Goal: Task Accomplishment & Management: Manage account settings

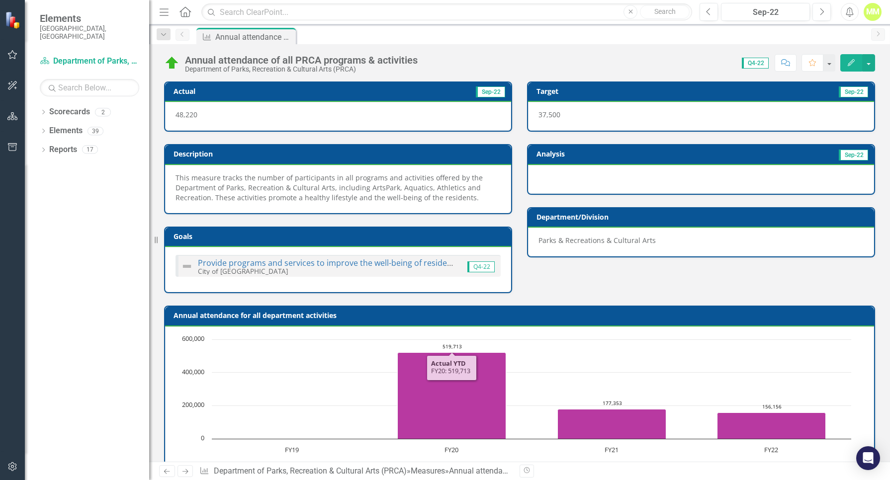
scroll to position [341, 0]
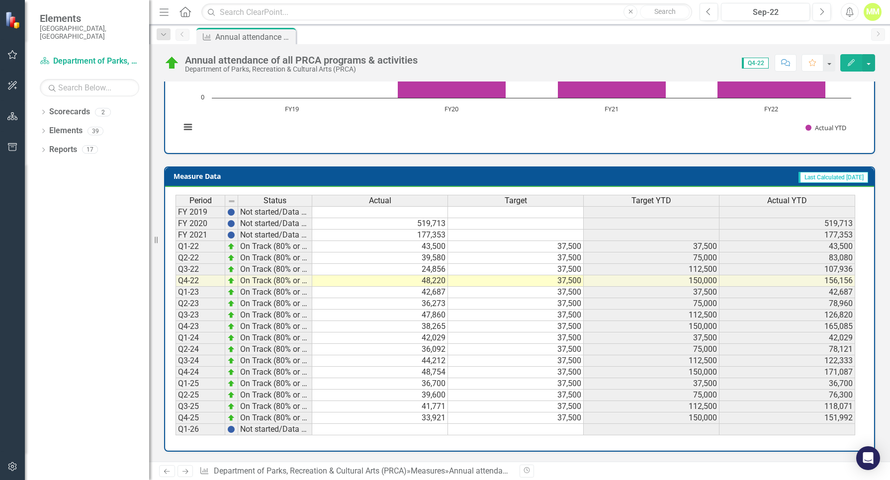
click at [415, 417] on td "33,921" at bounding box center [380, 418] width 136 height 11
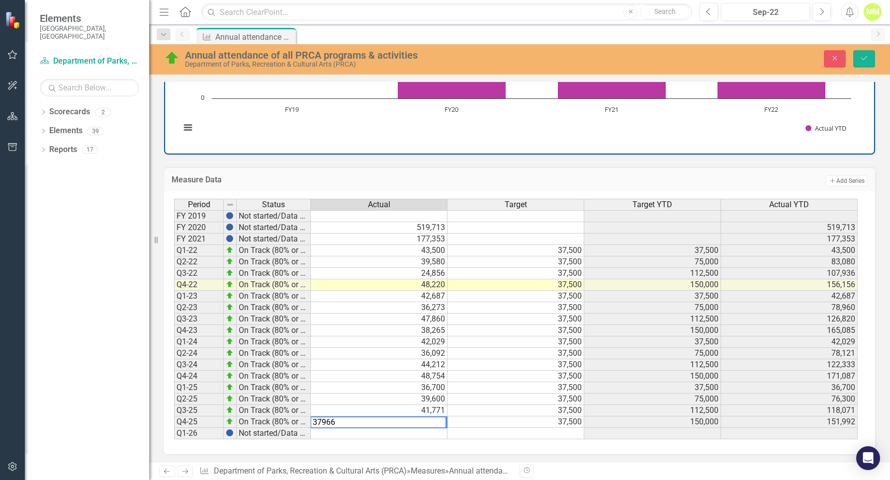
click at [475, 398] on td "37,500" at bounding box center [515, 399] width 137 height 11
type textarea "37500"
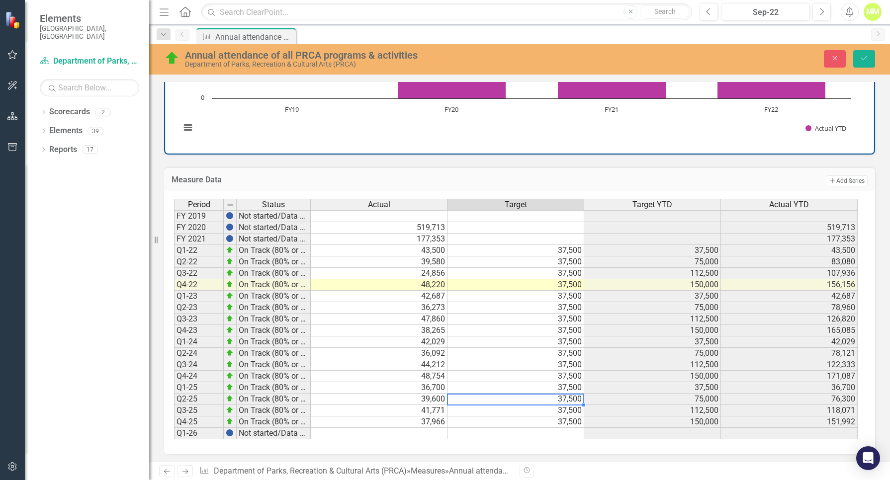
click at [431, 424] on td "37,966" at bounding box center [379, 421] width 137 height 11
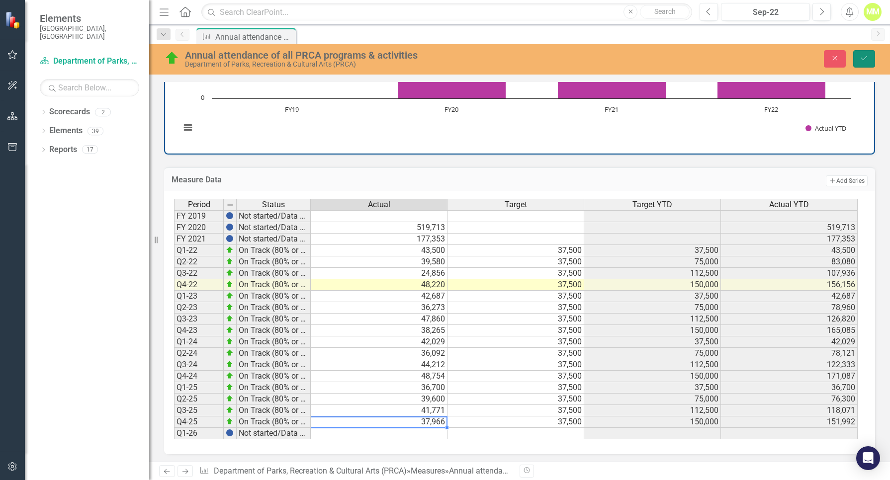
click at [865, 55] on icon "Save" at bounding box center [863, 58] width 9 height 7
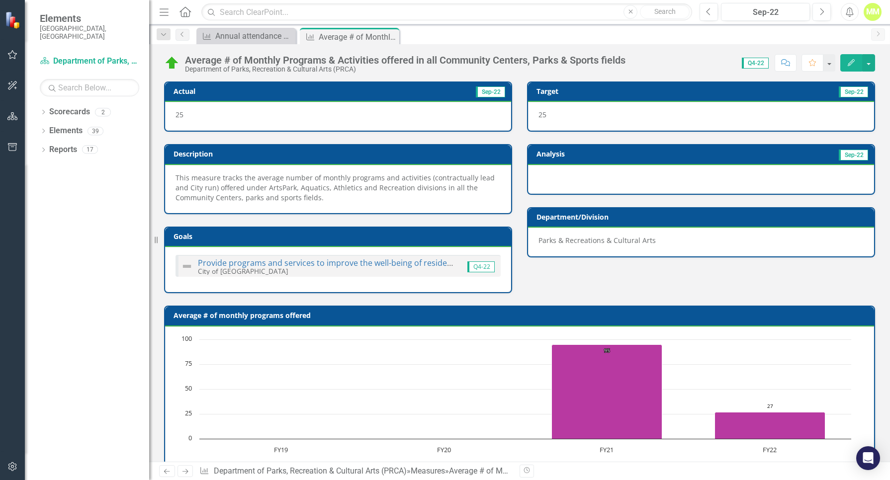
scroll to position [341, 0]
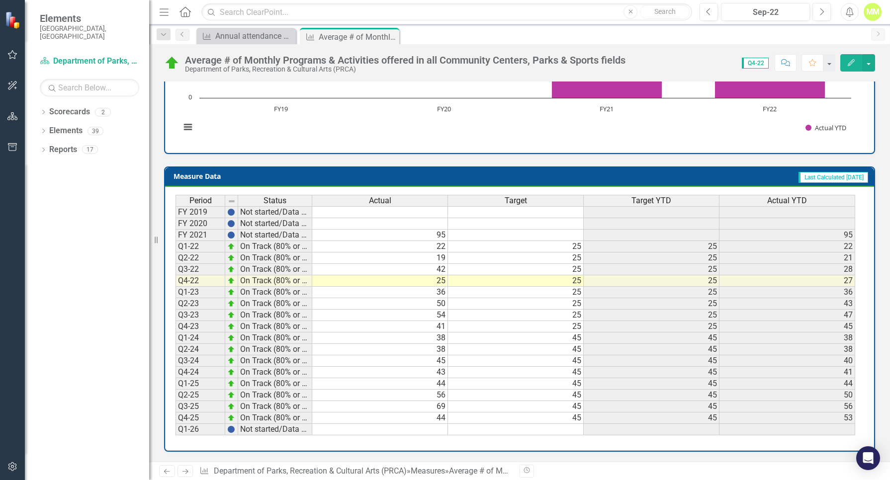
click at [434, 420] on td "44" at bounding box center [380, 418] width 136 height 11
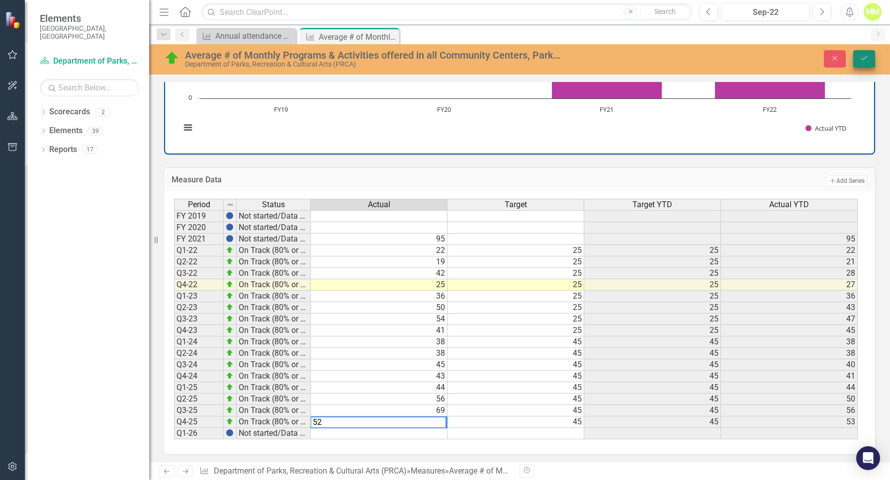
type textarea "52"
click at [864, 63] on button "Save" at bounding box center [864, 58] width 22 height 17
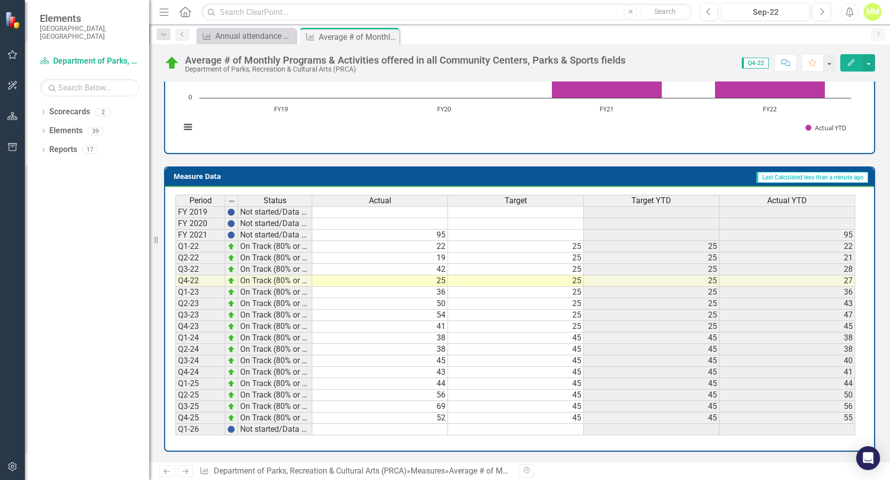
scroll to position [0, 0]
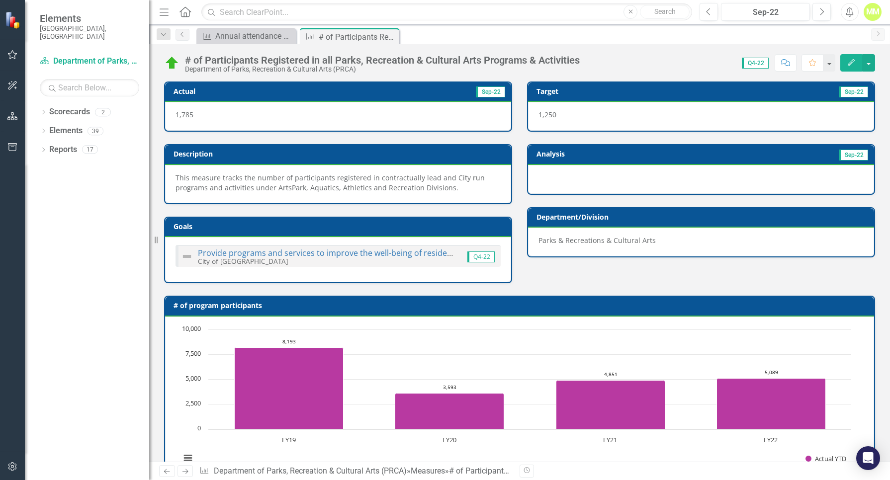
scroll to position [331, 0]
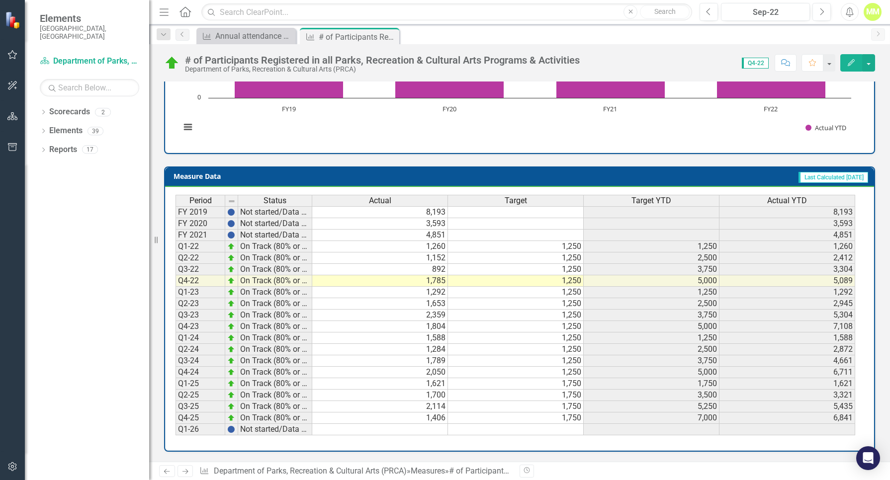
click at [429, 417] on td "1,406" at bounding box center [380, 418] width 136 height 11
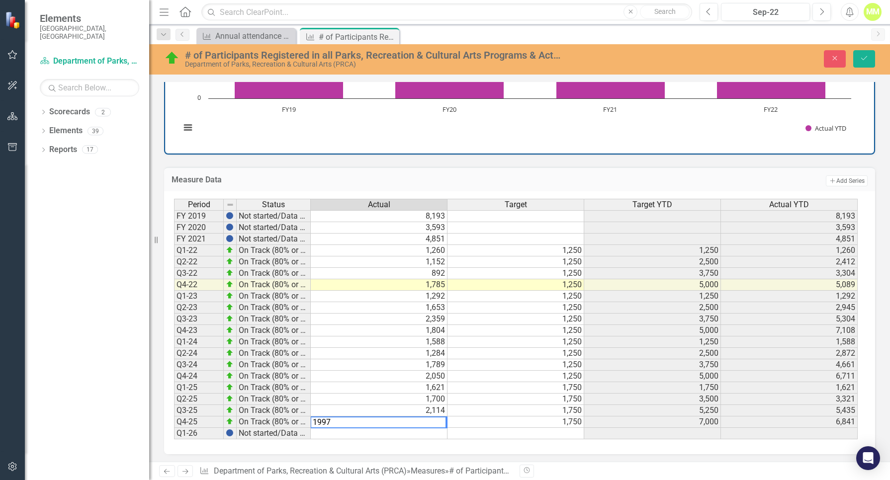
click at [409, 396] on td "1,700" at bounding box center [379, 399] width 137 height 11
type textarea "1700"
click at [423, 424] on td "1,997" at bounding box center [379, 421] width 137 height 11
click at [863, 54] on button "Save" at bounding box center [864, 58] width 22 height 17
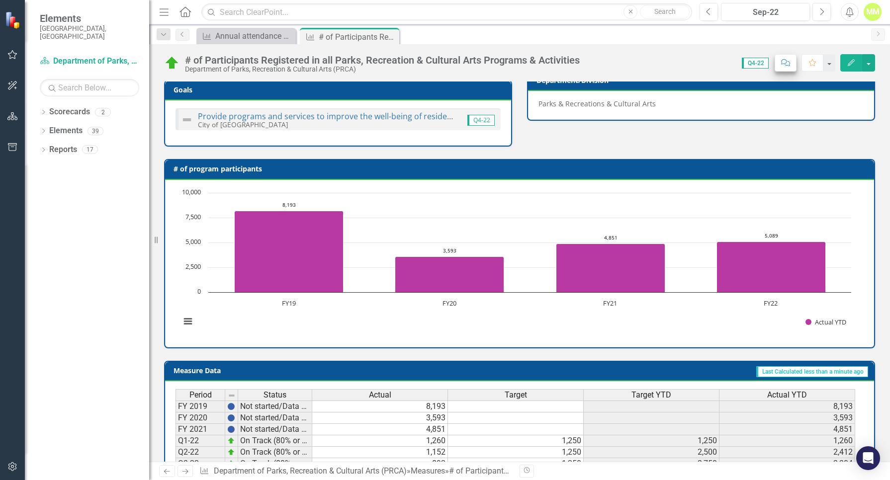
scroll to position [132, 0]
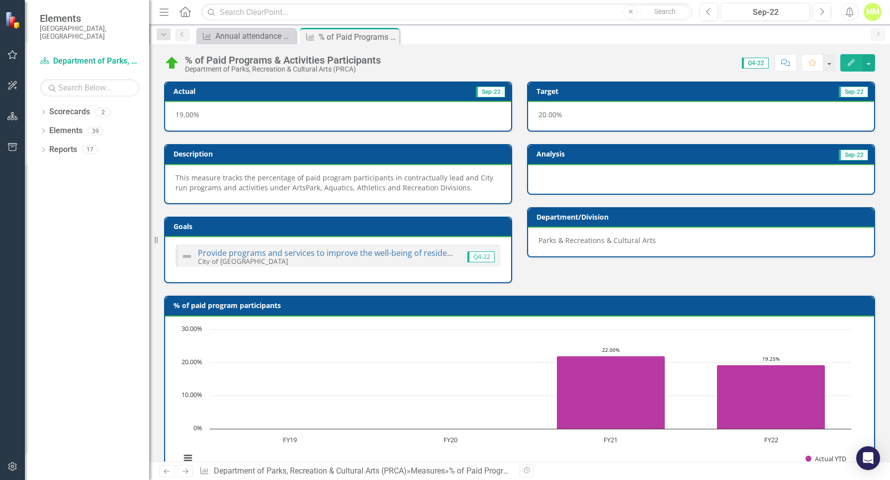
scroll to position [331, 0]
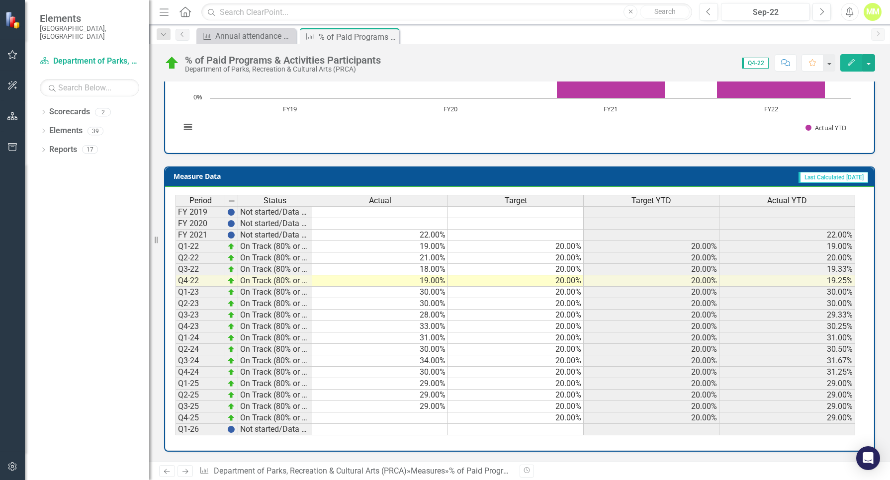
click at [433, 419] on td at bounding box center [380, 418] width 136 height 11
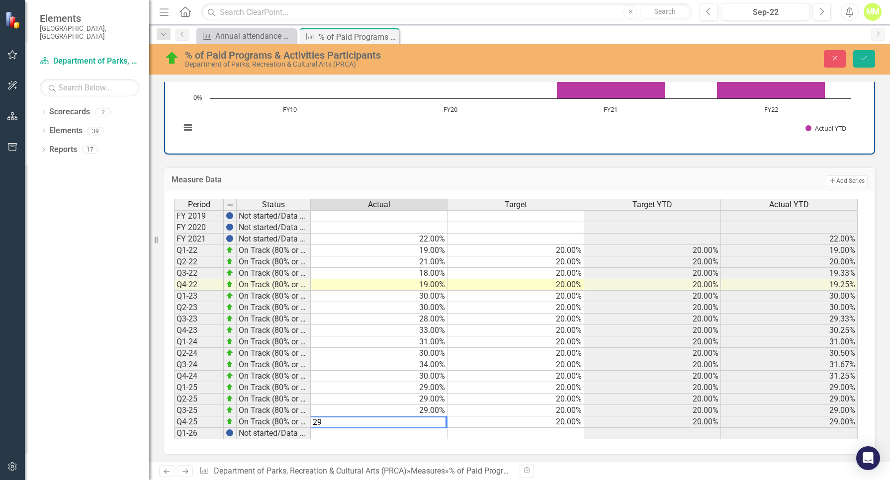
click at [456, 390] on td "20.00%" at bounding box center [515, 387] width 137 height 11
type textarea "20"
click at [867, 56] on icon "Save" at bounding box center [863, 58] width 9 height 7
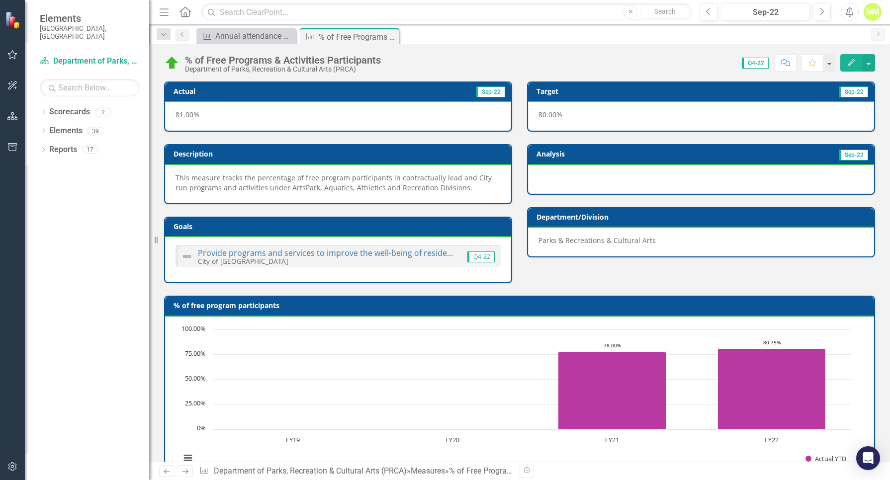
scroll to position [331, 0]
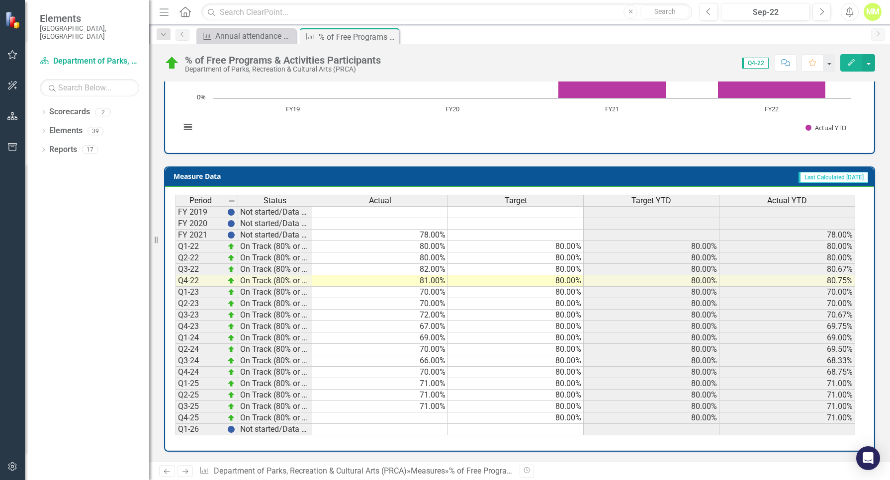
click at [426, 419] on td at bounding box center [380, 418] width 136 height 11
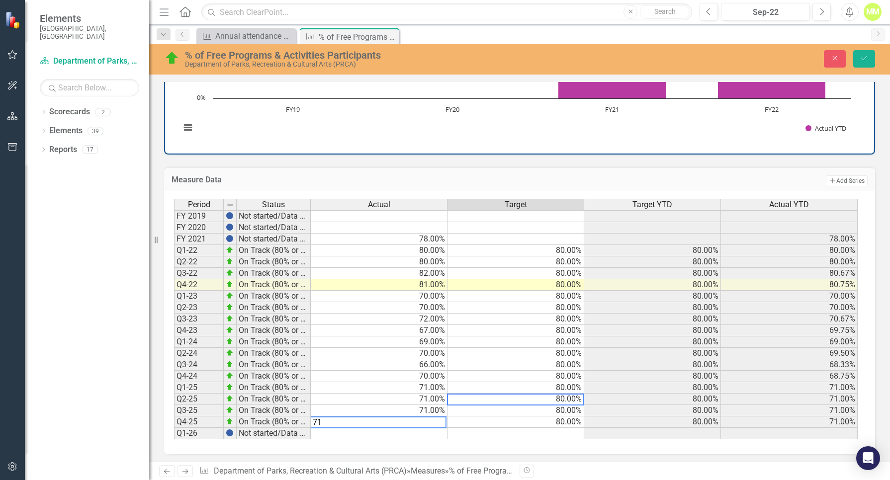
click at [494, 398] on td "80.00%" at bounding box center [515, 399] width 137 height 11
type textarea "80"
click at [861, 58] on icon "Save" at bounding box center [863, 58] width 9 height 7
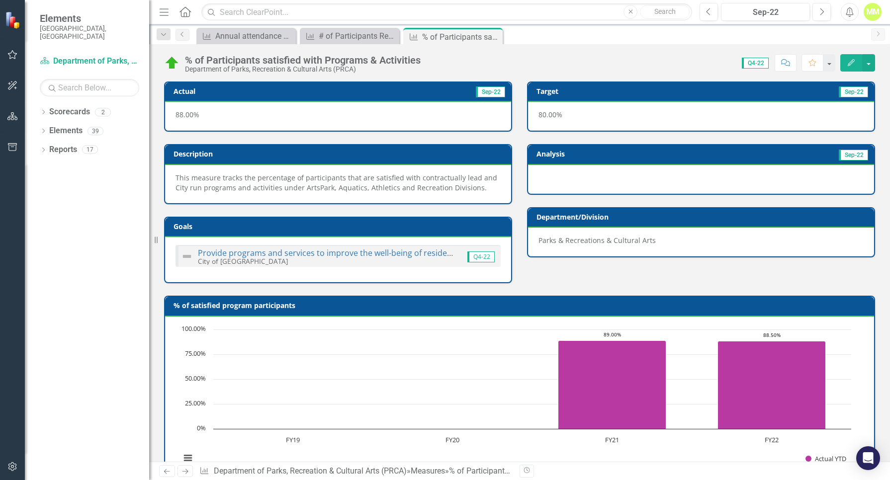
scroll to position [331, 0]
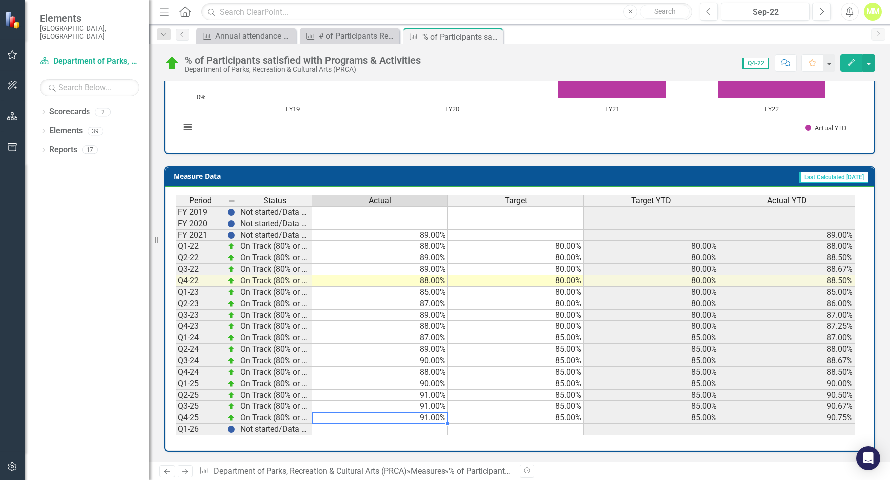
click at [407, 417] on td "91.00%" at bounding box center [380, 418] width 136 height 11
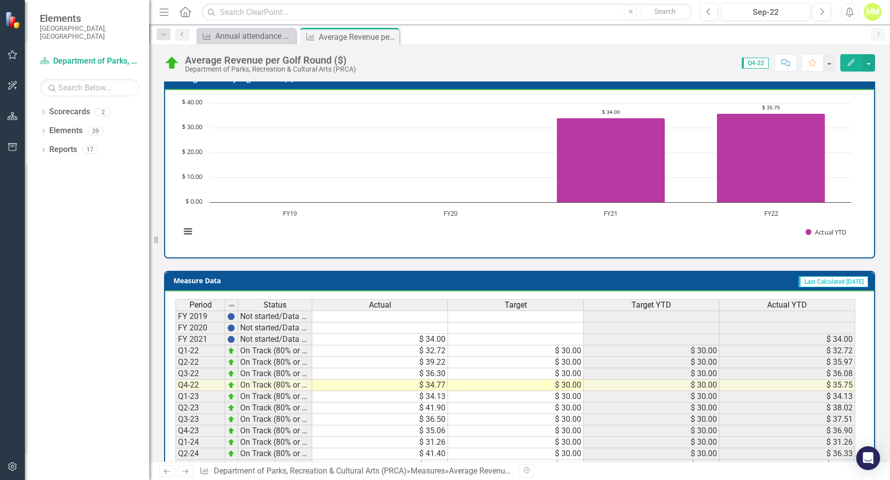
scroll to position [331, 0]
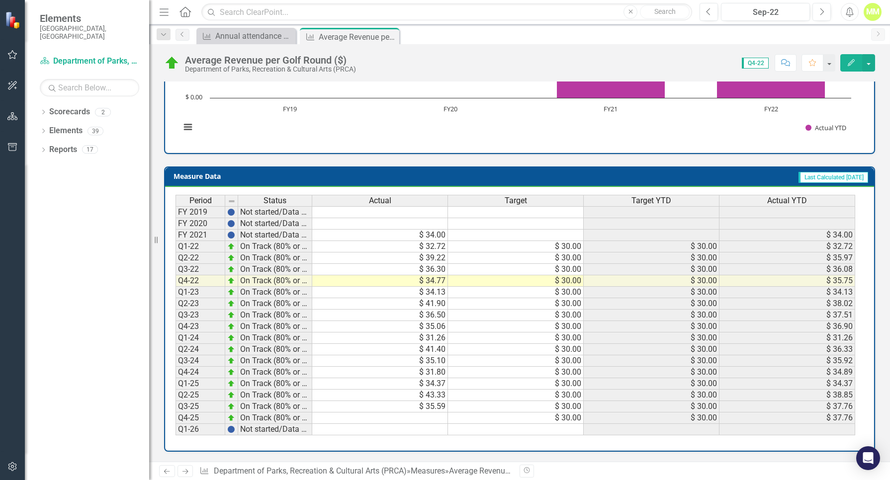
click at [430, 419] on td at bounding box center [380, 418] width 136 height 11
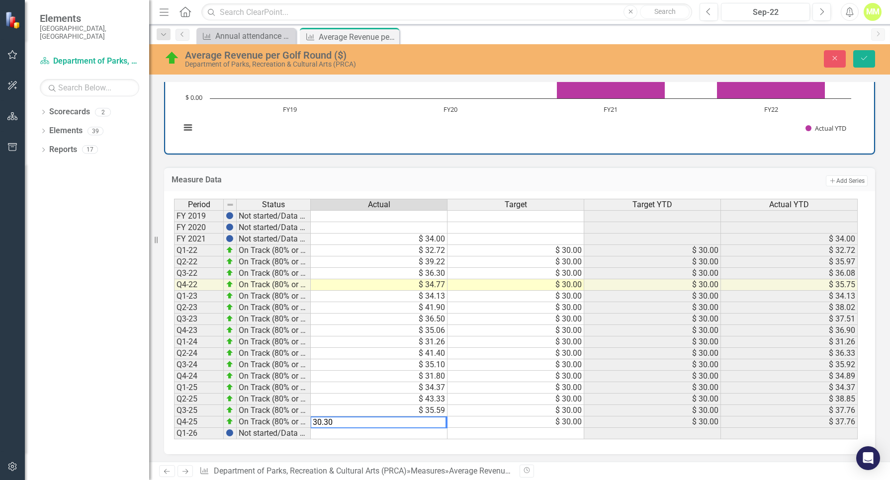
click at [174, 394] on div "Period Status Actual Target Target YTD Actual YTD FY 2019 Not started/Data not …" at bounding box center [174, 319] width 0 height 241
type textarea "30"
click at [864, 61] on icon "Save" at bounding box center [863, 58] width 9 height 7
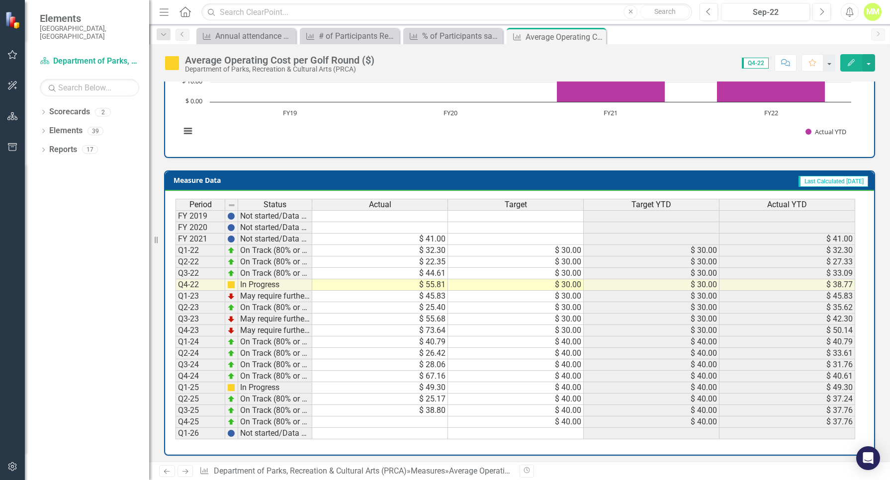
scroll to position [334, 0]
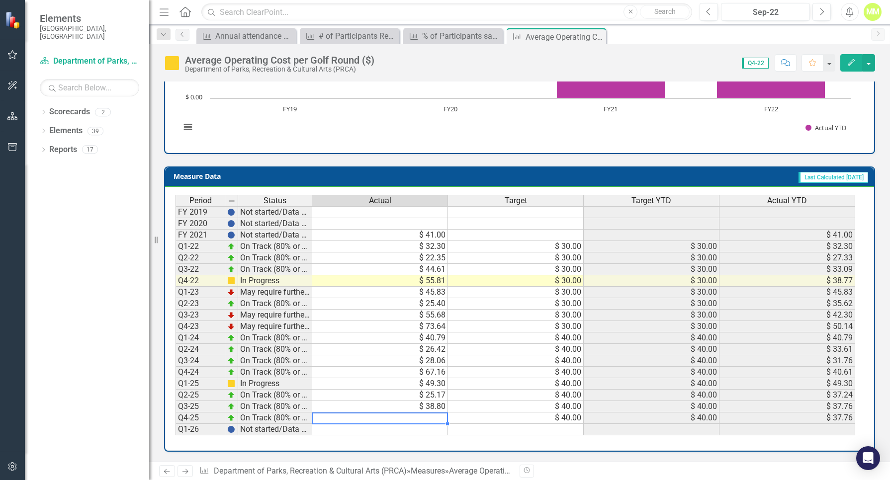
click at [420, 416] on td at bounding box center [380, 418] width 136 height 11
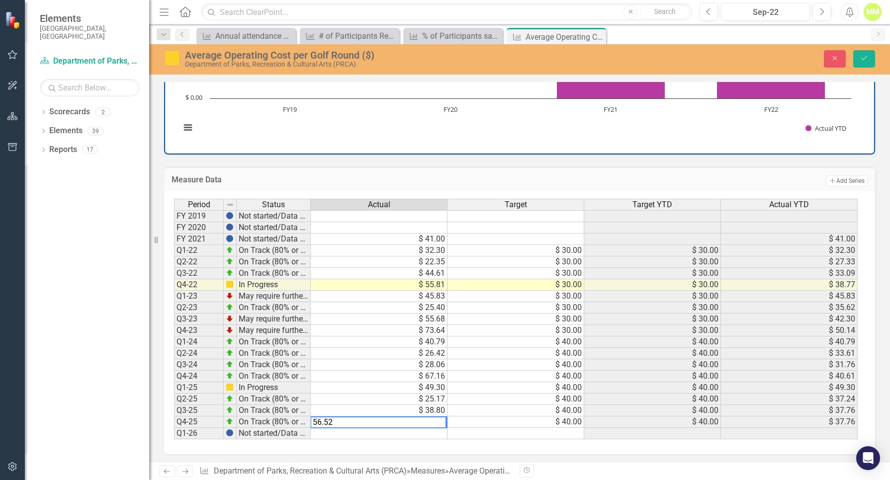
click at [371, 383] on td "$ 49.30" at bounding box center [379, 387] width 137 height 11
type textarea "49.3"
click at [863, 62] on icon "Save" at bounding box center [863, 58] width 9 height 7
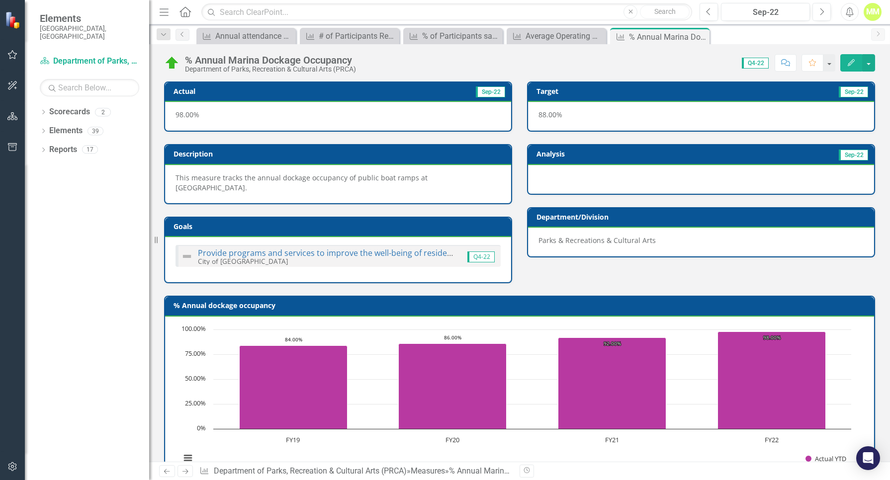
scroll to position [322, 0]
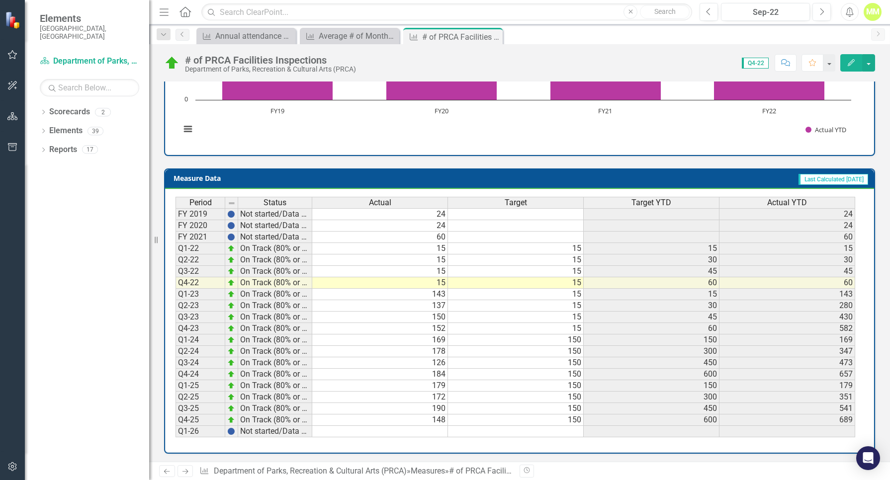
scroll to position [331, 0]
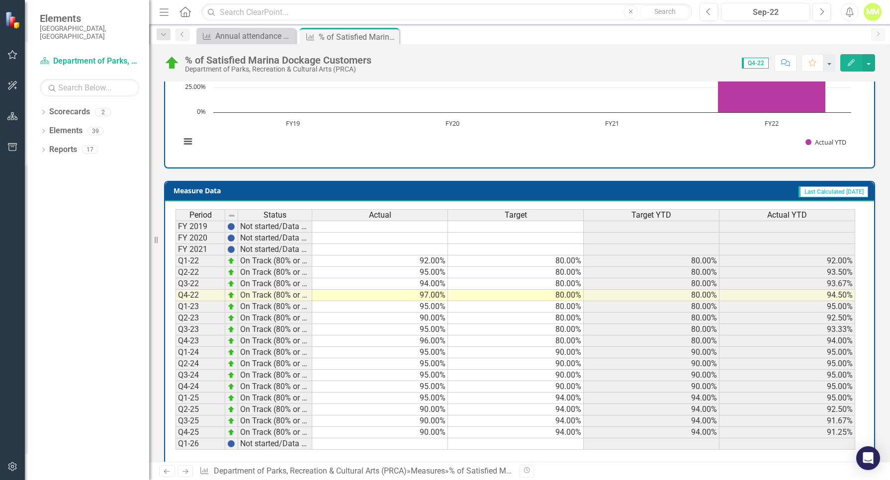
scroll to position [331, 0]
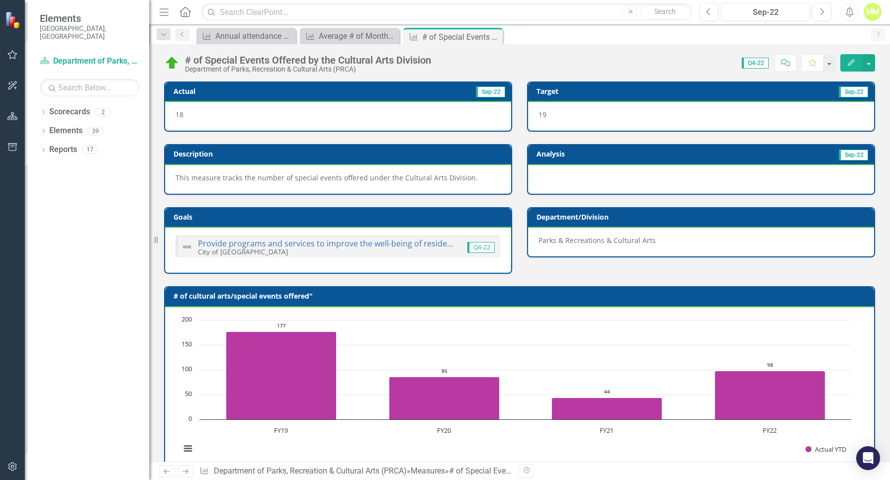
scroll to position [322, 0]
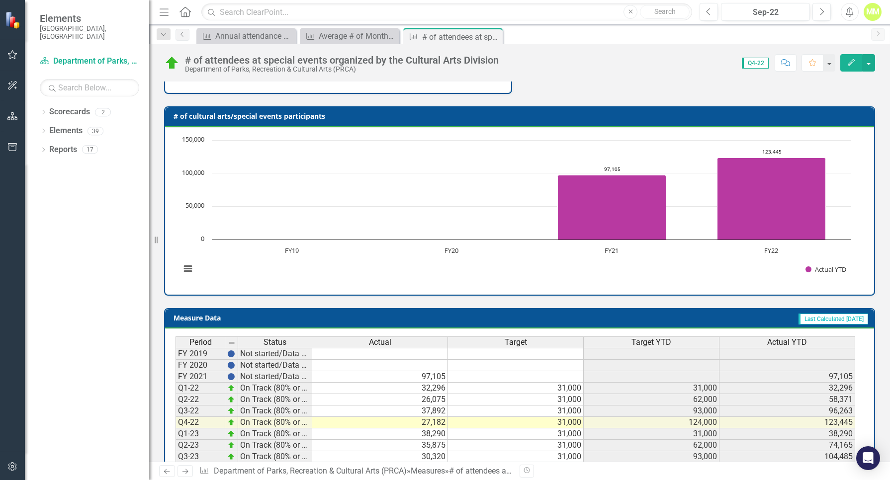
scroll to position [331, 0]
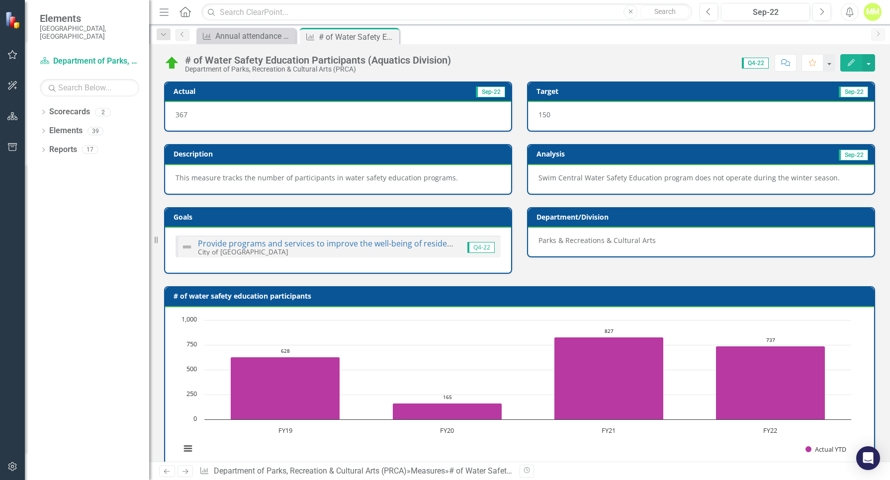
scroll to position [322, 0]
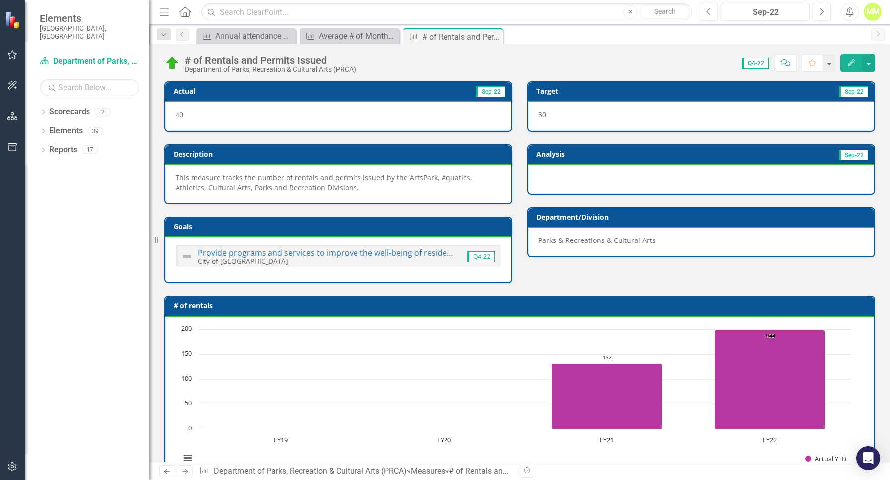
scroll to position [331, 0]
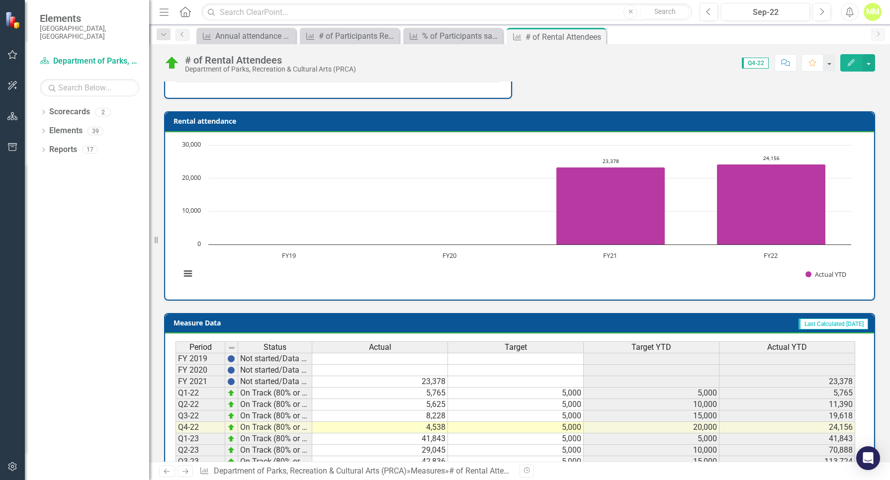
scroll to position [331, 0]
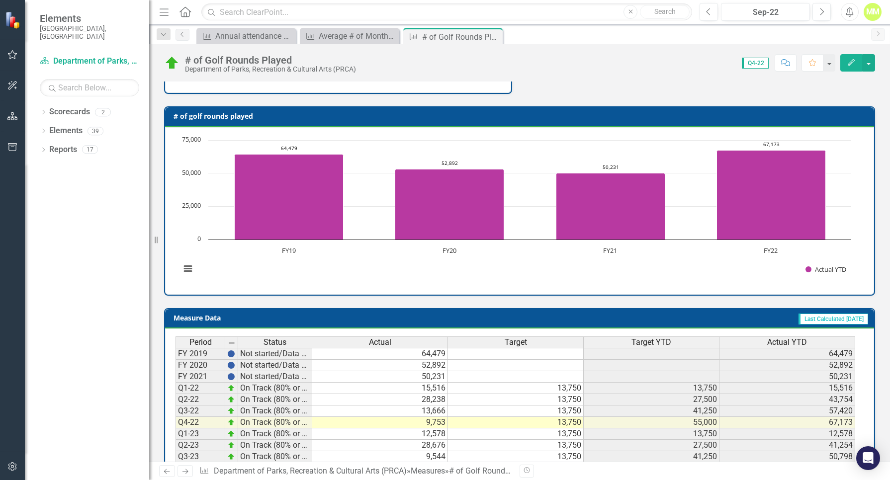
scroll to position [322, 0]
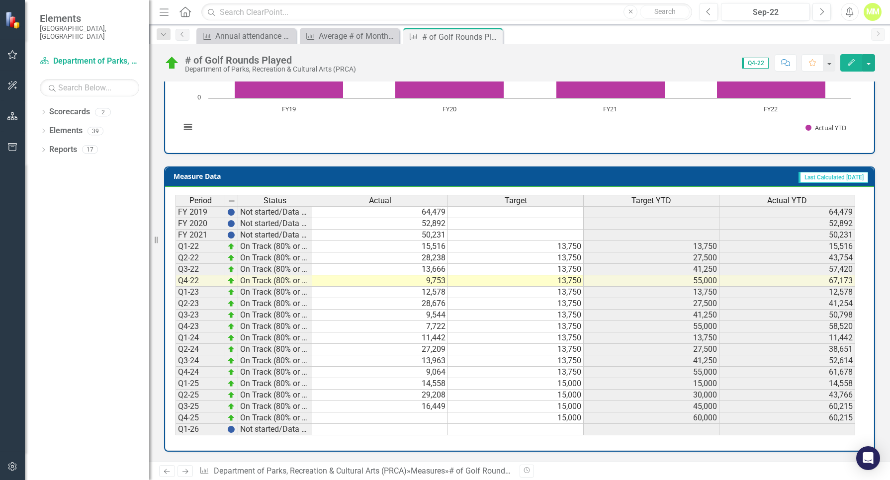
click at [419, 419] on td at bounding box center [380, 418] width 136 height 11
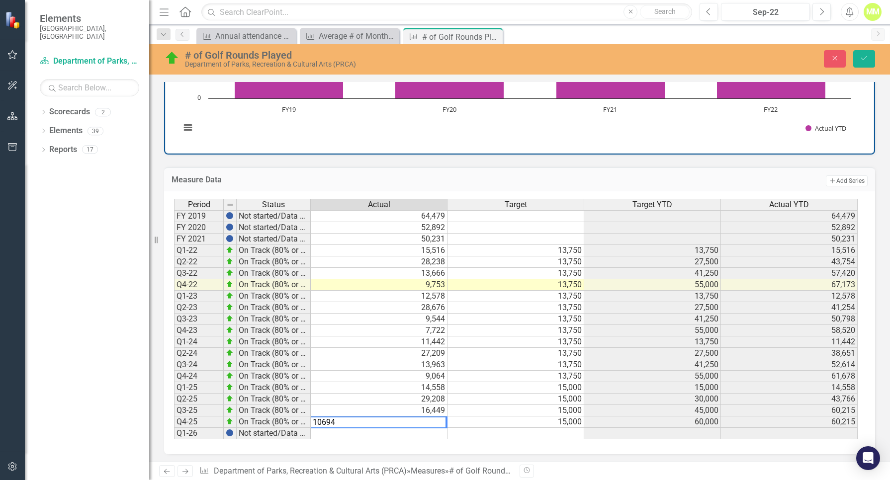
click at [498, 363] on td "13,750" at bounding box center [515, 364] width 137 height 11
type textarea "13750"
click at [861, 55] on icon "Save" at bounding box center [863, 58] width 9 height 7
